Goal: Task Accomplishment & Management: Complete application form

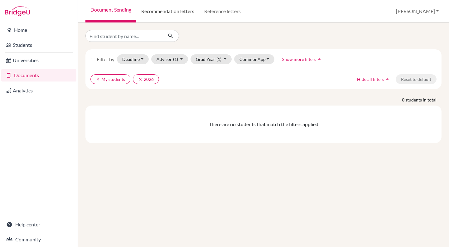
click at [168, 11] on link "Recommendation letters" at bounding box center [167, 11] width 63 height 22
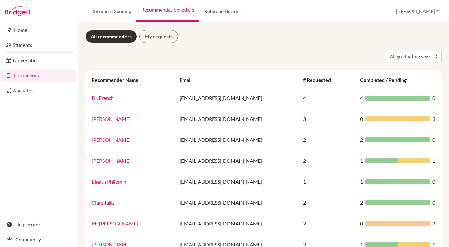
click at [226, 10] on link "Reference letters" at bounding box center [222, 11] width 46 height 22
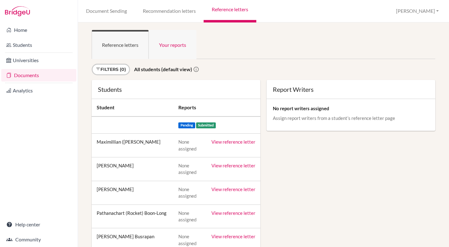
click at [170, 47] on link "Your reports" at bounding box center [173, 44] width 48 height 29
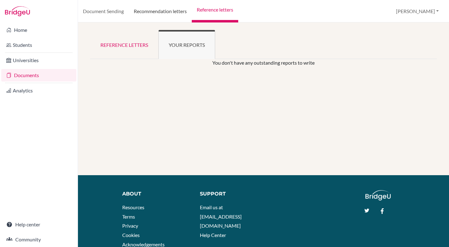
click at [158, 6] on link "Recommendation letters" at bounding box center [160, 11] width 63 height 22
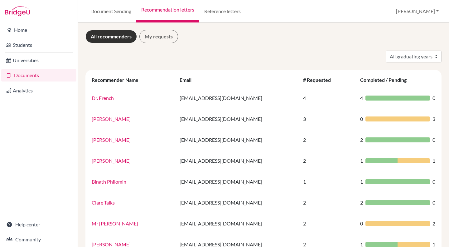
click at [158, 33] on link "My requests" at bounding box center [158, 36] width 39 height 13
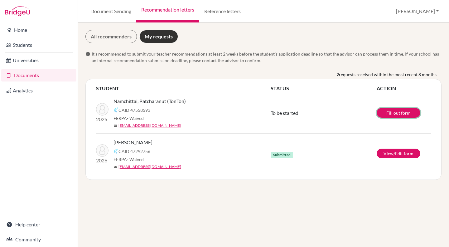
click at [397, 111] on link "Fill out form" at bounding box center [399, 113] width 44 height 10
